Goal: Information Seeking & Learning: Understand process/instructions

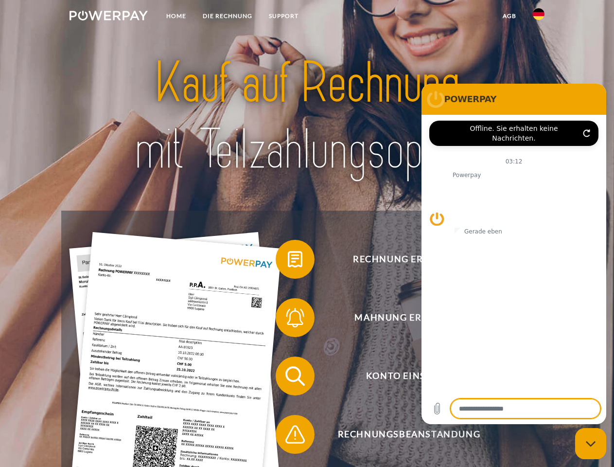
click at [108, 17] on img at bounding box center [109, 16] width 78 height 10
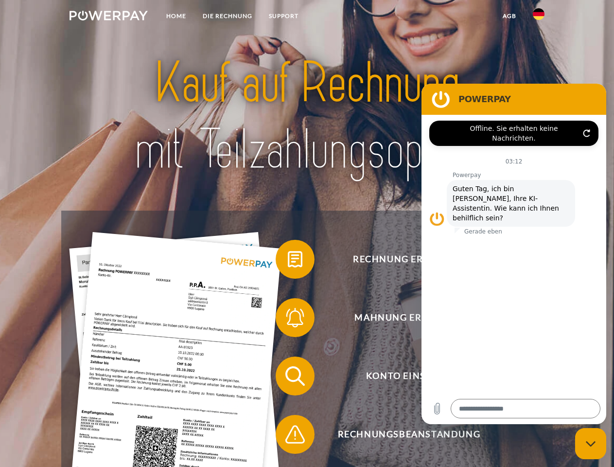
click at [539, 17] on img at bounding box center [539, 14] width 12 height 12
click at [509, 16] on link "agb" at bounding box center [509, 16] width 30 height 18
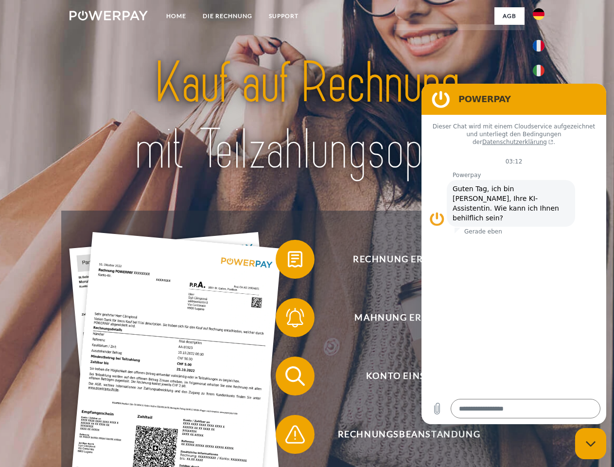
click at [288, 261] on span at bounding box center [280, 259] width 49 height 49
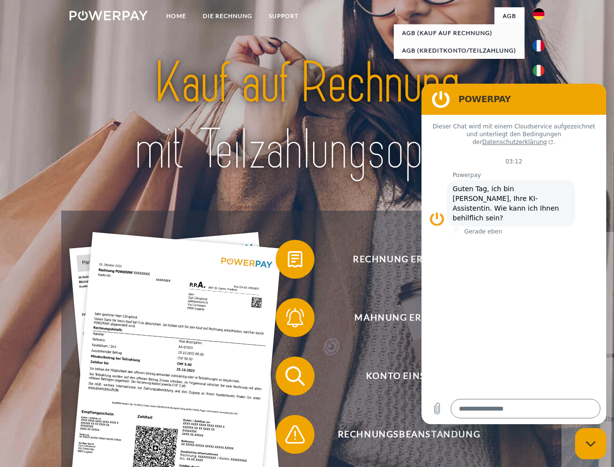
click at [288, 319] on span at bounding box center [280, 317] width 49 height 49
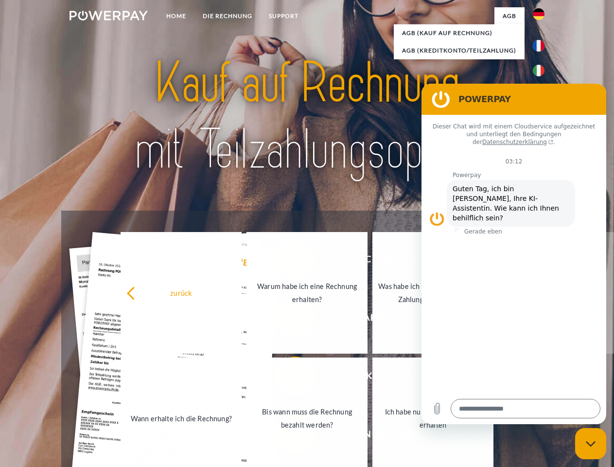
click at [288, 378] on link "Bis wann muss die Rechnung bezahlt werden?" at bounding box center [307, 418] width 121 height 122
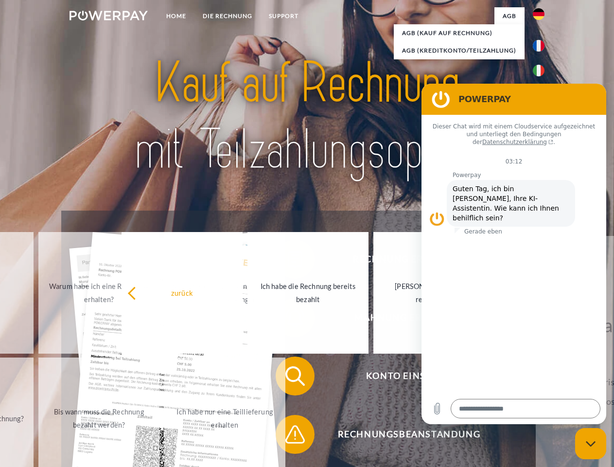
click at [288, 436] on span at bounding box center [280, 434] width 49 height 49
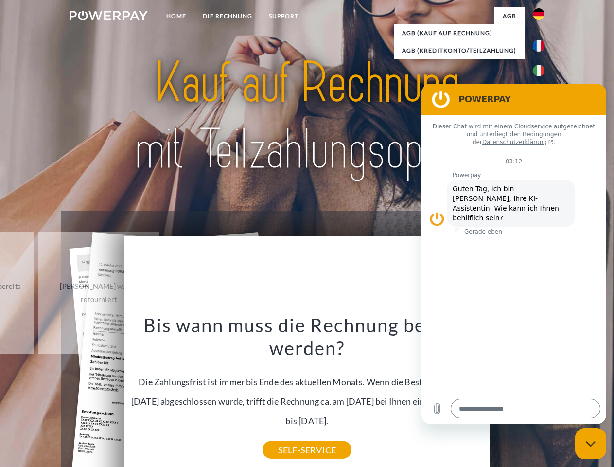
click at [591, 443] on icon "Messaging-Fenster schließen" at bounding box center [591, 444] width 10 height 6
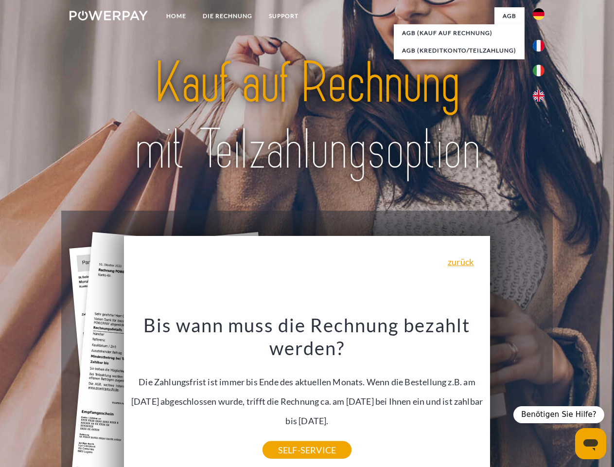
type textarea "*"
